Goal: Task Accomplishment & Management: Manage account settings

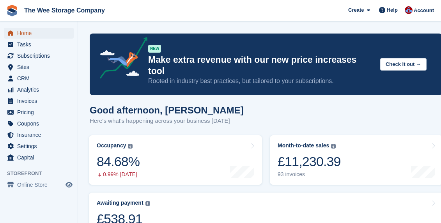
click at [27, 34] on span "Home" at bounding box center [40, 33] width 47 height 11
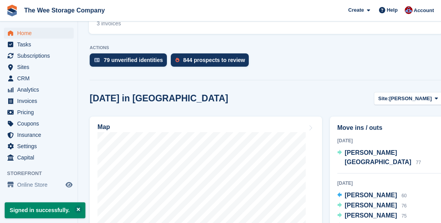
scroll to position [222, 0]
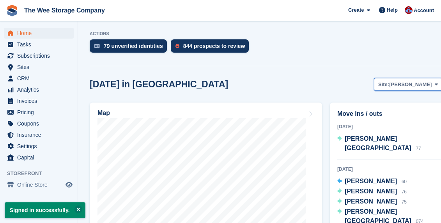
click at [408, 81] on span "HAMILTON" at bounding box center [410, 85] width 43 height 8
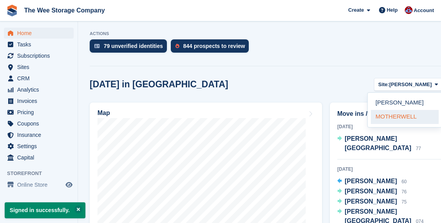
click at [394, 110] on link "MOTHERWELL" at bounding box center [405, 117] width 68 height 14
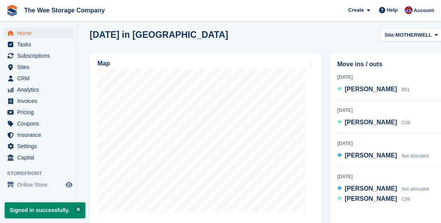
scroll to position [281, 0]
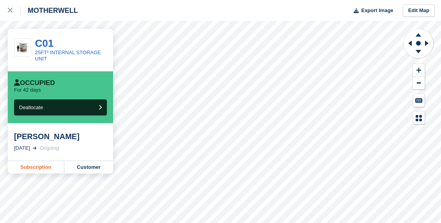
click at [43, 167] on link "Subscription" at bounding box center [36, 167] width 57 height 12
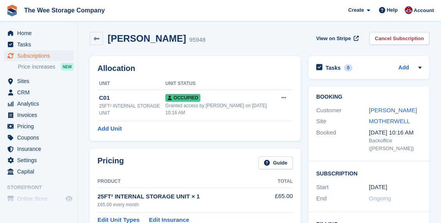
scroll to position [4, 0]
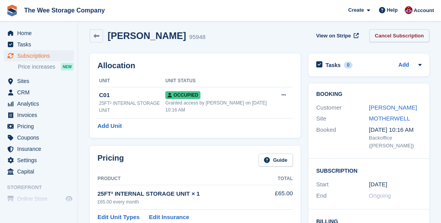
click at [393, 37] on link "Cancel Subscription" at bounding box center [399, 35] width 60 height 13
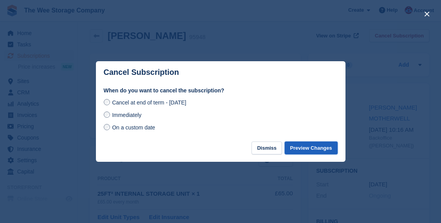
click at [311, 147] on button "Preview Changes" at bounding box center [311, 148] width 53 height 13
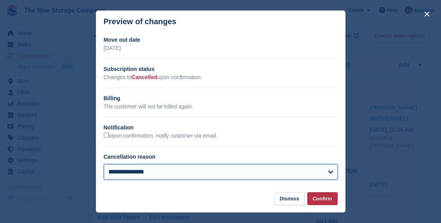
click at [142, 176] on select "**********" at bounding box center [221, 172] width 234 height 16
select select "**********"
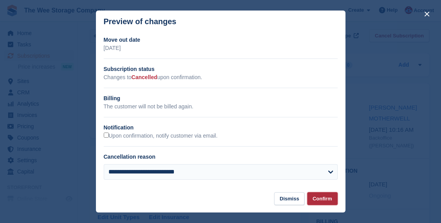
click at [335, 197] on button "Confirm" at bounding box center [322, 198] width 30 height 13
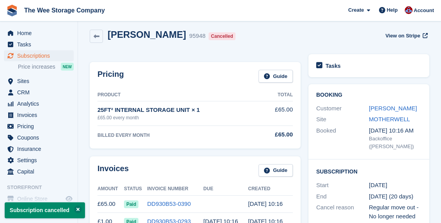
scroll to position [0, 0]
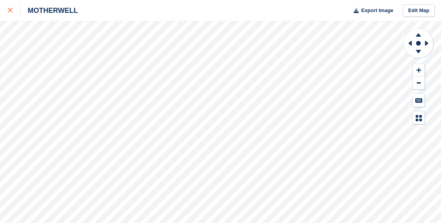
click at [10, 16] on link at bounding box center [10, 10] width 21 height 21
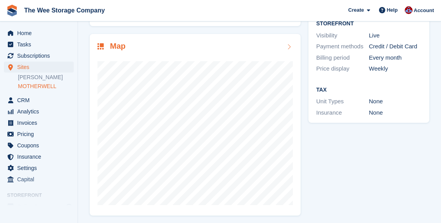
scroll to position [110, 0]
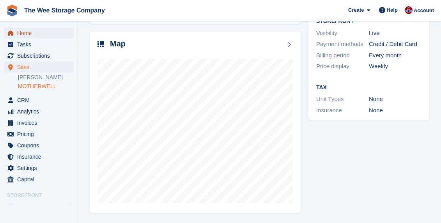
click at [25, 36] on span "Home" at bounding box center [40, 33] width 47 height 11
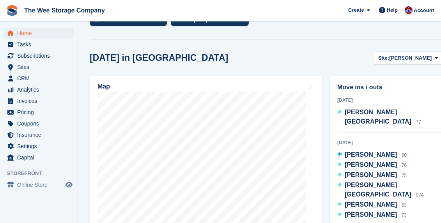
scroll to position [256, 0]
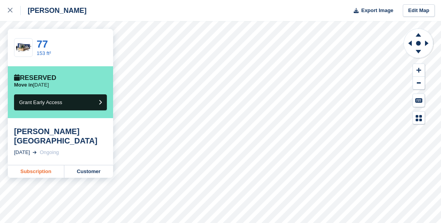
click at [36, 165] on link "Subscription" at bounding box center [36, 171] width 57 height 12
click at [13, 7] on div at bounding box center [14, 10] width 13 height 9
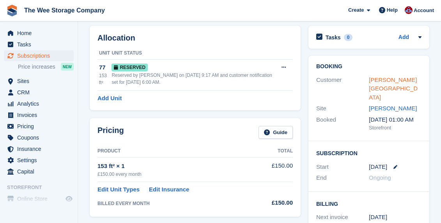
scroll to position [24, 0]
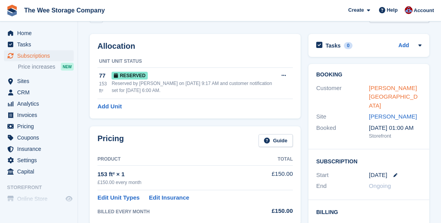
click at [407, 87] on link "Francis W Fairhurst" at bounding box center [393, 97] width 49 height 24
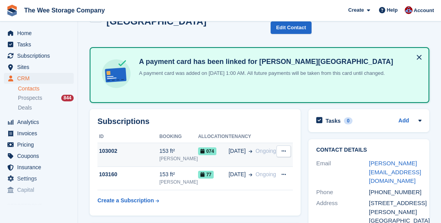
scroll to position [28, 0]
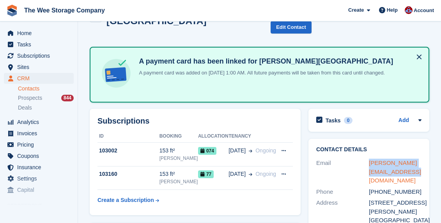
drag, startPoint x: 402, startPoint y: 158, endPoint x: 369, endPoint y: 148, distance: 33.7
click at [369, 159] on div "francis@francisfairhurst.com" at bounding box center [395, 172] width 53 height 27
copy link "francis@francisfairhurst.com"
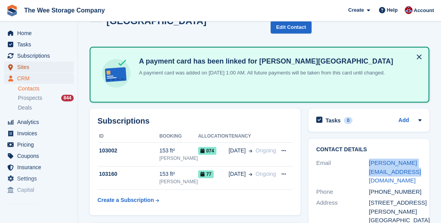
click at [28, 67] on span "Sites" at bounding box center [40, 67] width 47 height 11
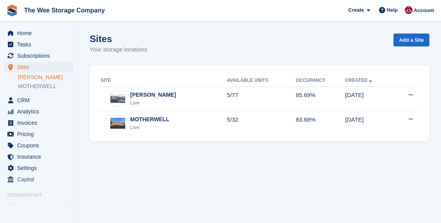
click at [34, 76] on link "[PERSON_NAME]" at bounding box center [46, 77] width 56 height 7
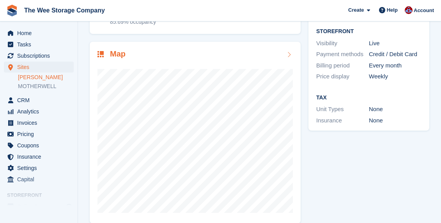
scroll to position [110, 0]
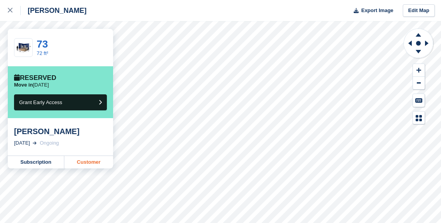
click at [85, 162] on link "Customer" at bounding box center [88, 162] width 49 height 12
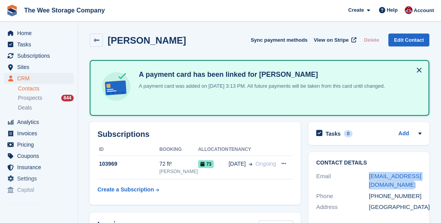
drag, startPoint x: 403, startPoint y: 186, endPoint x: 368, endPoint y: 177, distance: 35.7
click at [368, 177] on div "Email scottmcluckie@hotmail.co.uk" at bounding box center [368, 181] width 105 height 20
copy div "scottmcluckie@hotmail.co.uk"
click at [22, 62] on span "Sites" at bounding box center [40, 67] width 47 height 11
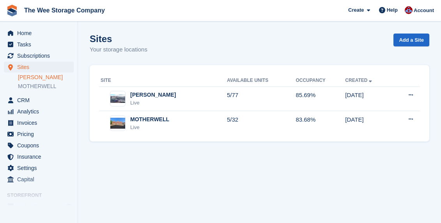
click at [36, 77] on link "[PERSON_NAME]" at bounding box center [46, 77] width 56 height 7
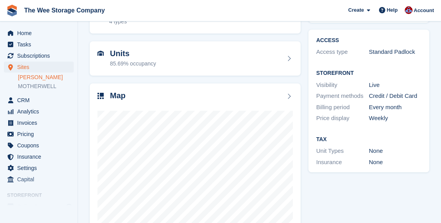
scroll to position [62, 0]
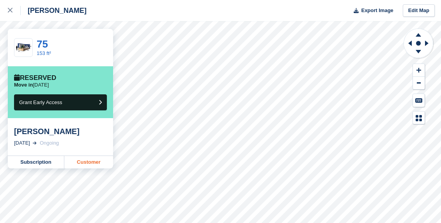
click at [82, 163] on link "Customer" at bounding box center [88, 162] width 49 height 12
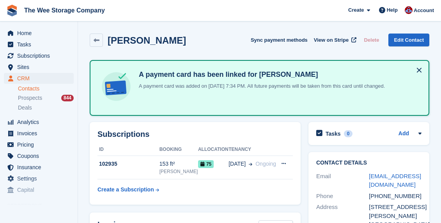
drag, startPoint x: 419, startPoint y: 186, endPoint x: 368, endPoint y: 181, distance: 51.7
click at [368, 181] on div "Email alanbuchananstewart@outlook.com" at bounding box center [368, 181] width 105 height 20
copy div "alanbuchananstewart@outlook.com"
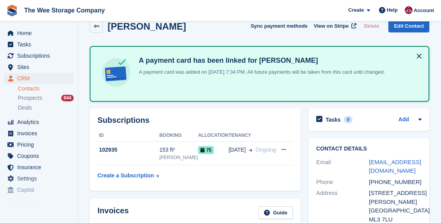
scroll to position [15, 0]
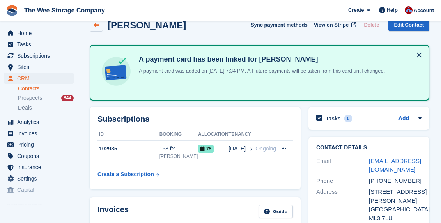
click at [98, 24] on icon at bounding box center [97, 25] width 6 height 6
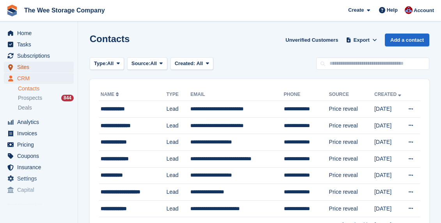
click at [25, 69] on span "Sites" at bounding box center [40, 67] width 47 height 11
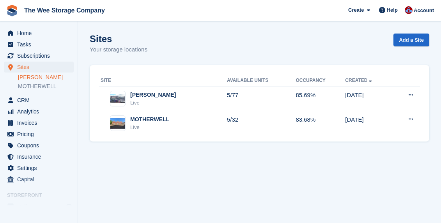
click at [34, 79] on link "[PERSON_NAME]" at bounding box center [46, 77] width 56 height 7
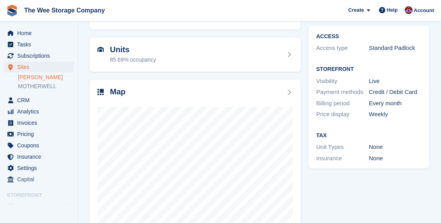
scroll to position [66, 0]
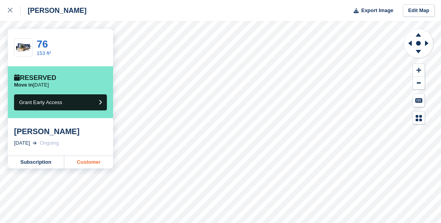
click at [82, 165] on link "Customer" at bounding box center [88, 162] width 49 height 12
click at [43, 163] on link "Subscription" at bounding box center [36, 162] width 57 height 12
click at [80, 162] on link "Customer" at bounding box center [88, 162] width 49 height 12
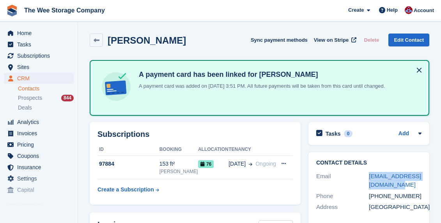
drag, startPoint x: 400, startPoint y: 189, endPoint x: 366, endPoint y: 174, distance: 36.8
click at [366, 174] on div "Email johnjrobertson2@gmail.com" at bounding box center [368, 181] width 105 height 20
copy div "johnjrobertson2@gmail.com"
click at [98, 41] on icon at bounding box center [97, 40] width 6 height 6
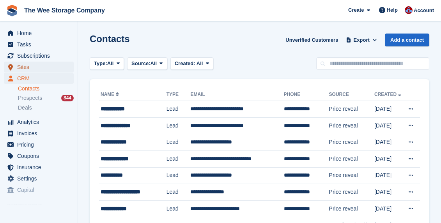
click at [31, 65] on span "Sites" at bounding box center [40, 67] width 47 height 11
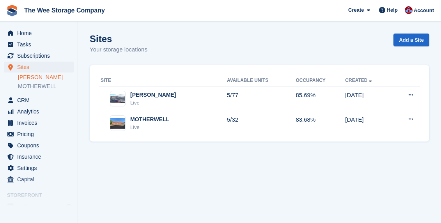
click at [35, 75] on link "[PERSON_NAME]" at bounding box center [46, 77] width 56 height 7
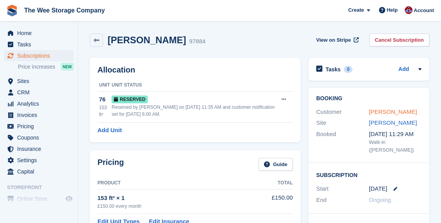
click at [405, 114] on link "John Robertson" at bounding box center [393, 111] width 48 height 7
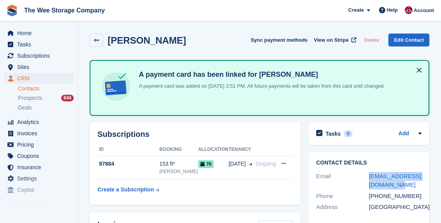
drag, startPoint x: 401, startPoint y: 187, endPoint x: 367, endPoint y: 177, distance: 35.4
click at [367, 177] on div "Email johnjrobertson2@gmail.com" at bounding box center [368, 181] width 105 height 20
copy div "johnjrobertson2@gmail.com"
click at [28, 66] on span "Sites" at bounding box center [40, 67] width 47 height 11
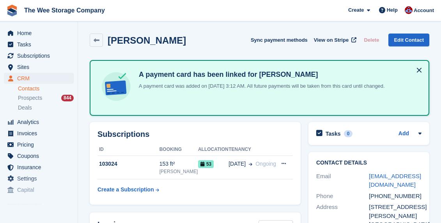
drag, startPoint x: 417, startPoint y: 185, endPoint x: 368, endPoint y: 176, distance: 50.0
click at [368, 176] on div "Email [EMAIL_ADDRESS][DOMAIN_NAME]" at bounding box center [368, 181] width 105 height 20
copy div "[EMAIL_ADDRESS][DOMAIN_NAME]"
click at [34, 28] on span "Home" at bounding box center [40, 33] width 47 height 11
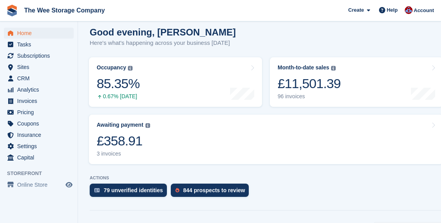
scroll to position [82, 0]
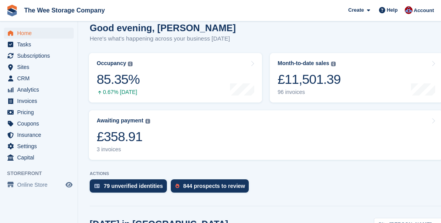
click at [206, 136] on link "Awaiting payment The total outstanding balance on all open invoices. £358.91 3 …" at bounding box center [266, 135] width 354 height 50
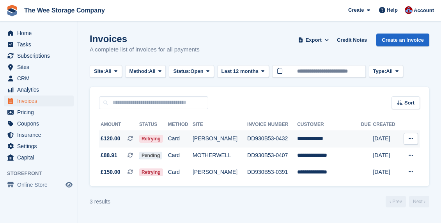
click at [321, 139] on td "**********" at bounding box center [329, 139] width 64 height 17
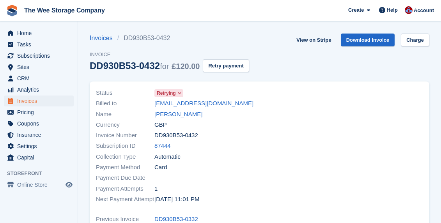
click at [181, 93] on icon at bounding box center [180, 93] width 4 height 5
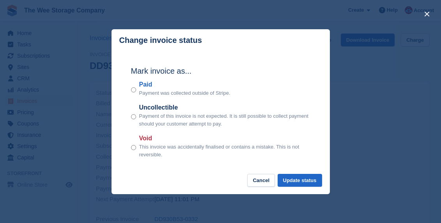
click at [397, 103] on div "close" at bounding box center [220, 111] width 441 height 223
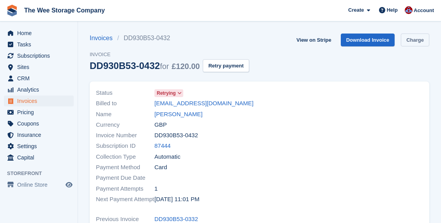
click at [417, 43] on link "Charge" at bounding box center [415, 40] width 28 height 13
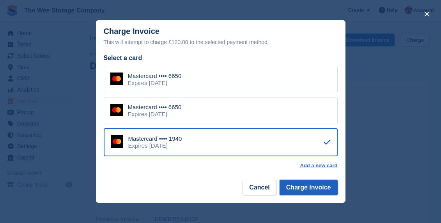
click at [301, 190] on button "Charge Invoice" at bounding box center [309, 188] width 58 height 16
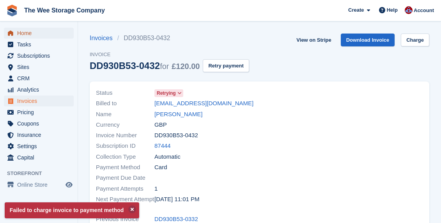
click at [30, 30] on span "Home" at bounding box center [40, 33] width 47 height 11
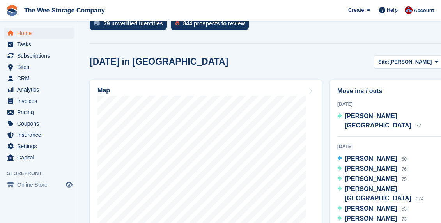
scroll to position [255, 0]
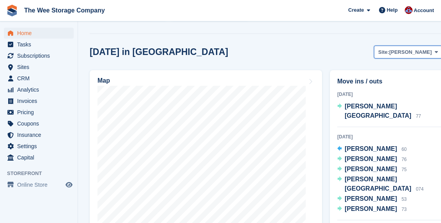
click at [426, 48] on span "[PERSON_NAME]" at bounding box center [410, 52] width 43 height 8
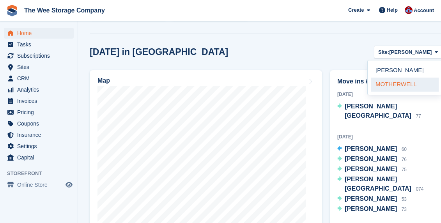
click at [398, 78] on link "MOTHERWELL" at bounding box center [405, 85] width 68 height 14
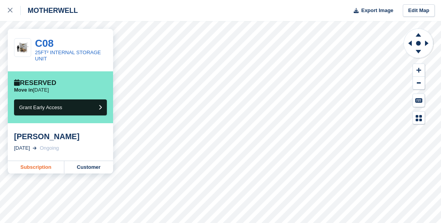
click at [41, 167] on link "Subscription" at bounding box center [36, 167] width 57 height 12
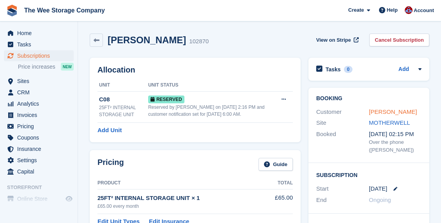
click at [383, 111] on link "[PERSON_NAME]" at bounding box center [393, 111] width 48 height 7
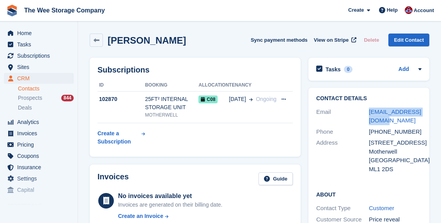
drag, startPoint x: 388, startPoint y: 123, endPoint x: 367, endPoint y: 113, distance: 23.0
click at [367, 113] on div "Email devils993@yahoo.co.uk" at bounding box center [368, 117] width 105 height 20
copy div "devils993@yahoo.co.uk"
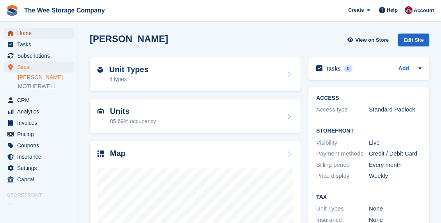
click at [33, 30] on span "Home" at bounding box center [40, 33] width 47 height 11
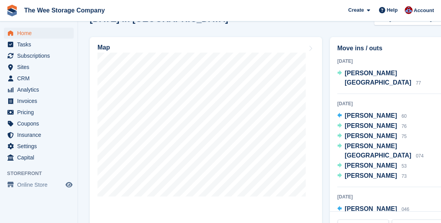
scroll to position [289, 0]
